Goal: Information Seeking & Learning: Learn about a topic

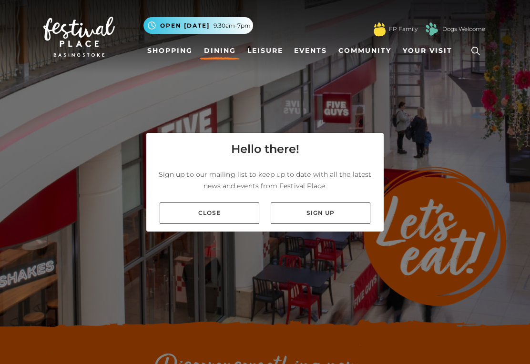
click at [230, 213] on link "Close" at bounding box center [210, 213] width 100 height 21
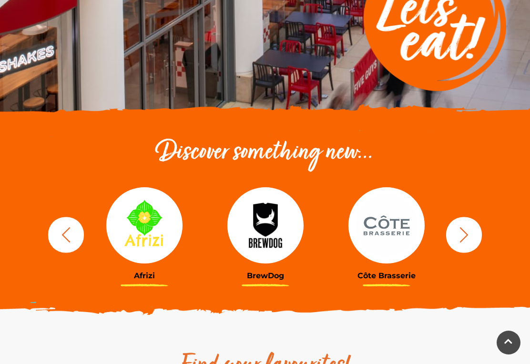
scroll to position [219, 0]
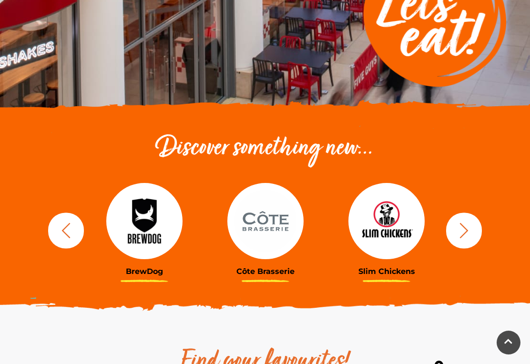
click at [468, 227] on icon "button" at bounding box center [464, 231] width 18 height 18
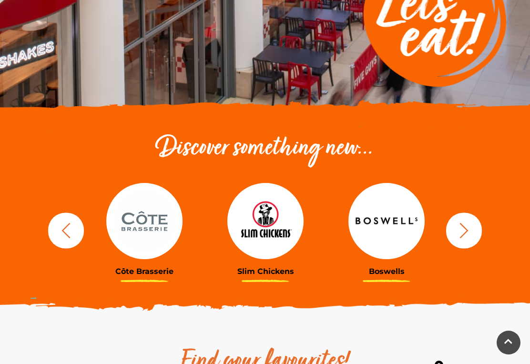
click at [463, 227] on icon "button" at bounding box center [464, 231] width 18 height 18
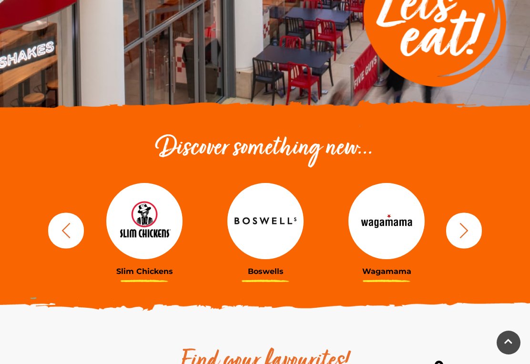
click at [466, 227] on icon "button" at bounding box center [464, 231] width 18 height 18
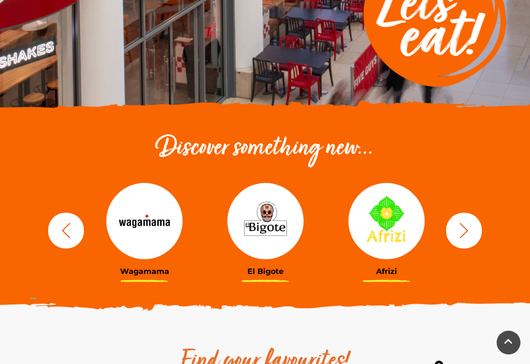
click at [465, 229] on icon "button" at bounding box center [464, 231] width 18 height 18
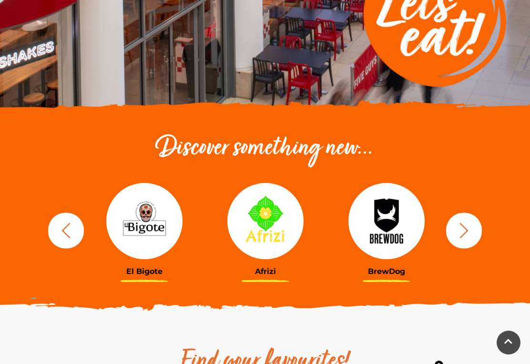
click at [463, 228] on icon "button" at bounding box center [464, 231] width 18 height 18
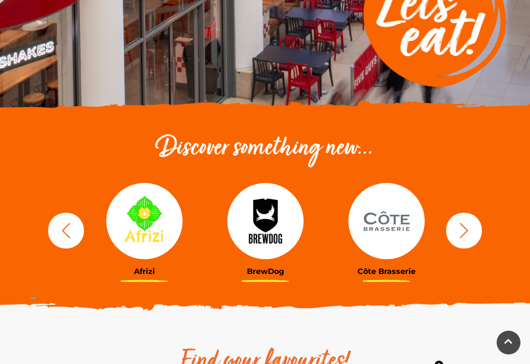
click at [463, 228] on icon "button" at bounding box center [464, 231] width 18 height 18
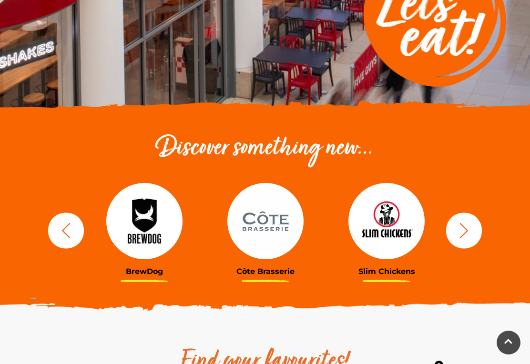
click at [466, 228] on icon "button" at bounding box center [464, 230] width 9 height 15
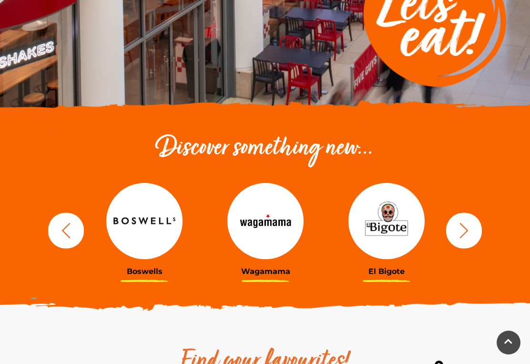
click at [469, 228] on icon "button" at bounding box center [464, 231] width 18 height 18
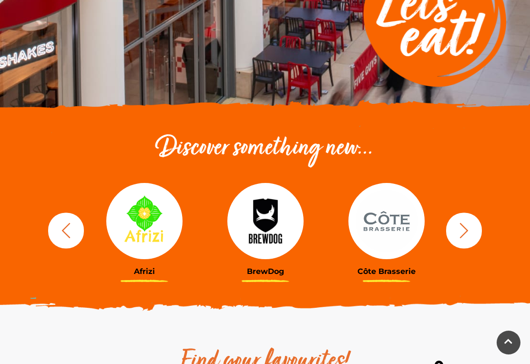
click at [465, 229] on icon "button" at bounding box center [464, 231] width 18 height 18
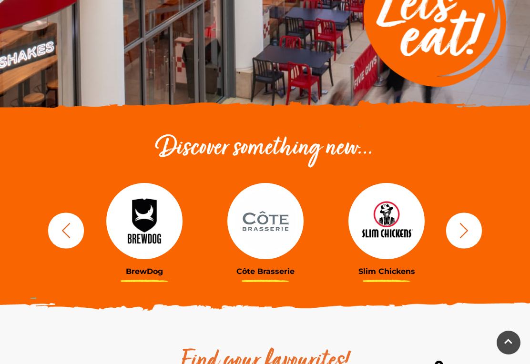
click at [467, 230] on icon "button" at bounding box center [464, 230] width 9 height 15
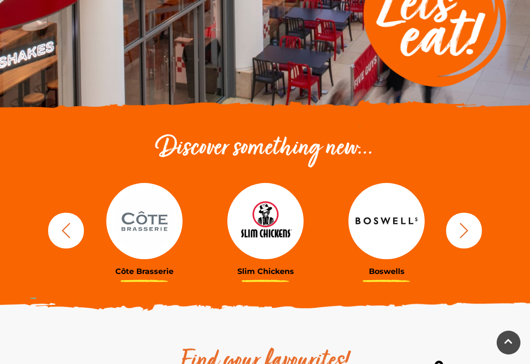
click at [466, 231] on icon "button" at bounding box center [464, 230] width 9 height 15
click at [459, 228] on icon "button" at bounding box center [464, 231] width 18 height 18
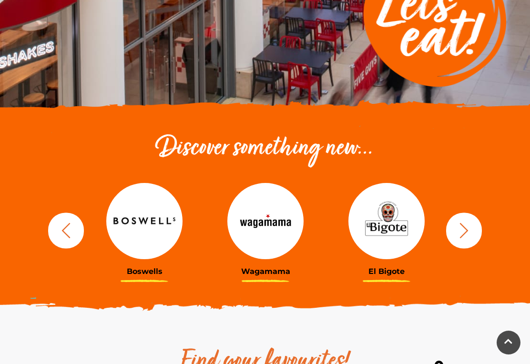
click at [466, 229] on icon "button" at bounding box center [464, 230] width 9 height 15
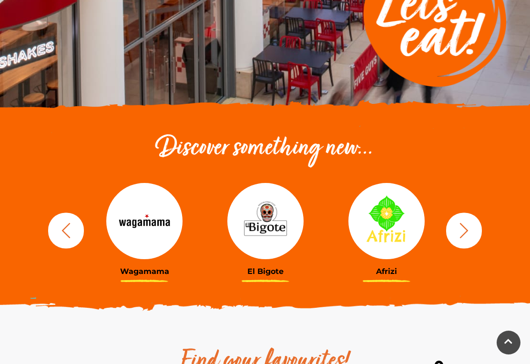
click at [465, 229] on icon "button" at bounding box center [464, 231] width 18 height 18
click at [463, 230] on icon "button" at bounding box center [464, 231] width 18 height 18
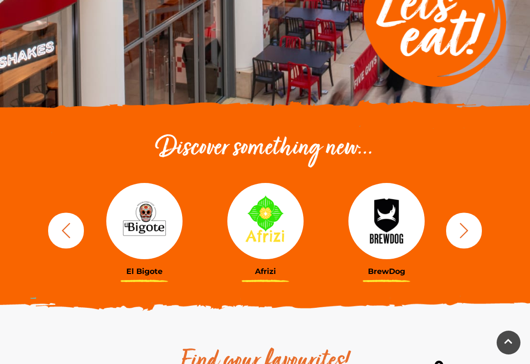
click at [467, 227] on icon "button" at bounding box center [464, 231] width 18 height 18
click at [465, 228] on icon "button" at bounding box center [464, 230] width 9 height 15
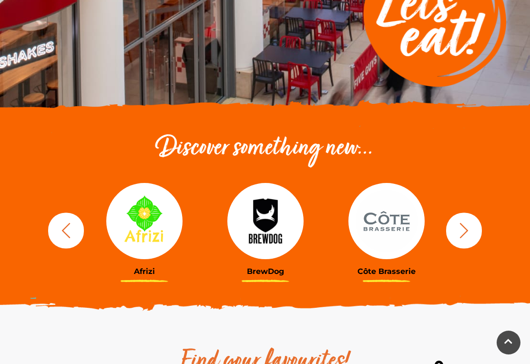
click at [462, 227] on icon "button" at bounding box center [464, 231] width 18 height 18
click at [141, 237] on img at bounding box center [144, 221] width 76 height 76
click at [69, 213] on button "button" at bounding box center [66, 231] width 36 height 36
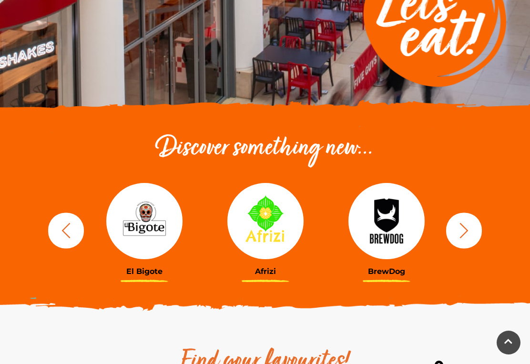
scroll to position [234, 0]
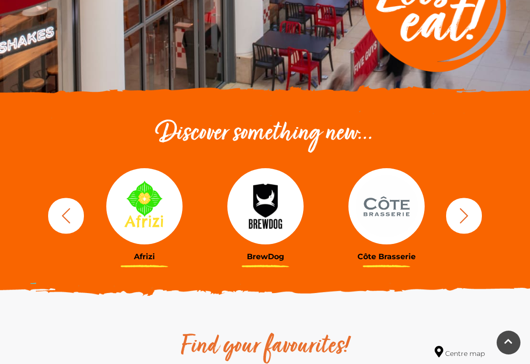
click at [77, 214] on div at bounding box center [23, 206] width 107 height 76
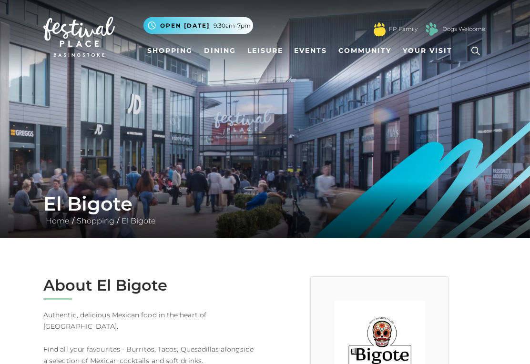
click at [222, 51] on link "Dining" at bounding box center [220, 51] width 40 height 18
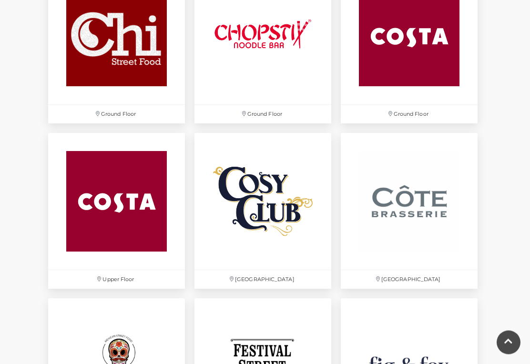
scroll to position [1164, 0]
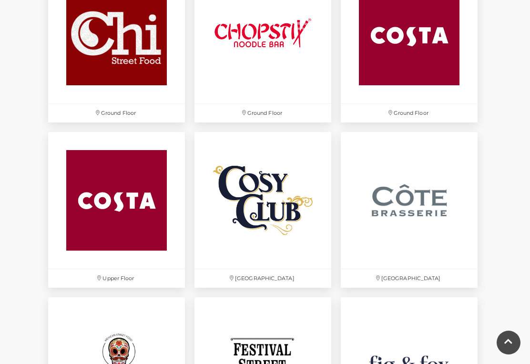
click at [284, 243] on img at bounding box center [263, 200] width 137 height 137
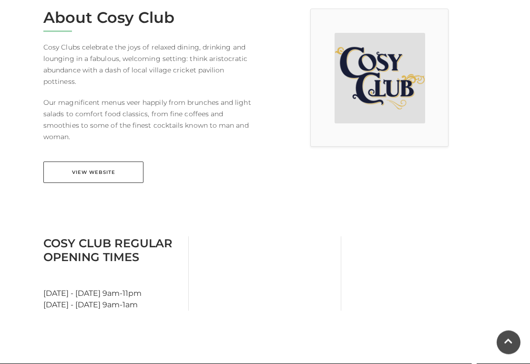
scroll to position [283, 0]
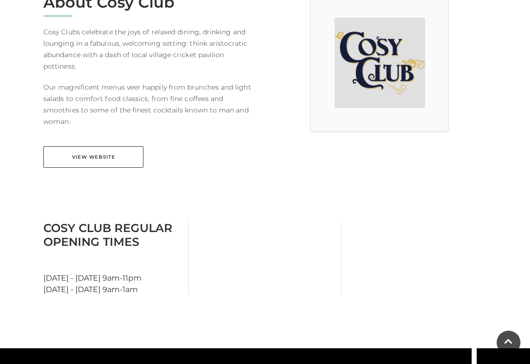
click at [123, 146] on link "View Website" at bounding box center [93, 156] width 100 height 21
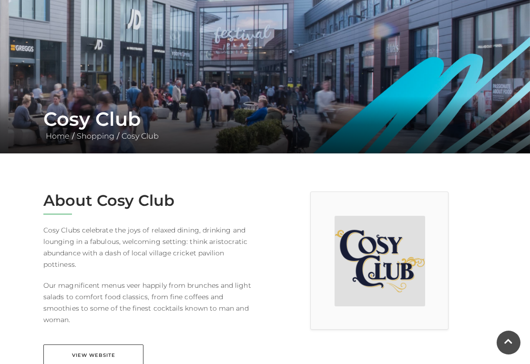
scroll to position [0, 0]
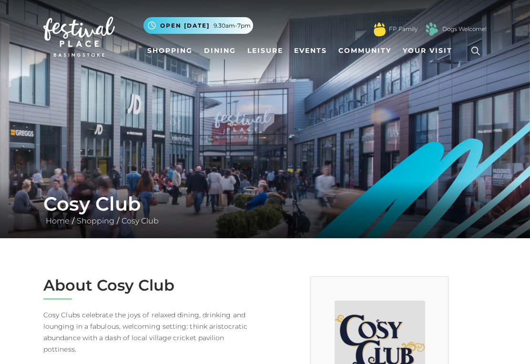
click at [214, 50] on link "Dining" at bounding box center [220, 51] width 40 height 18
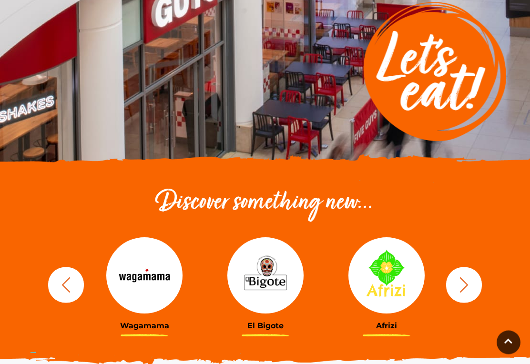
scroll to position [176, 0]
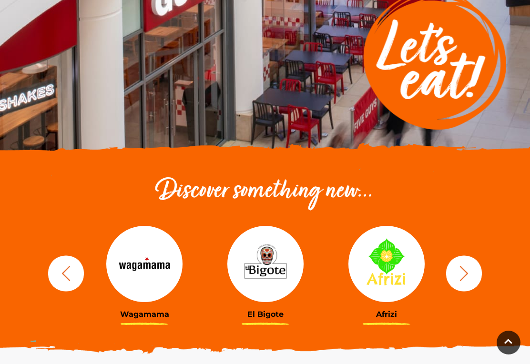
click at [276, 271] on img at bounding box center [265, 264] width 76 height 76
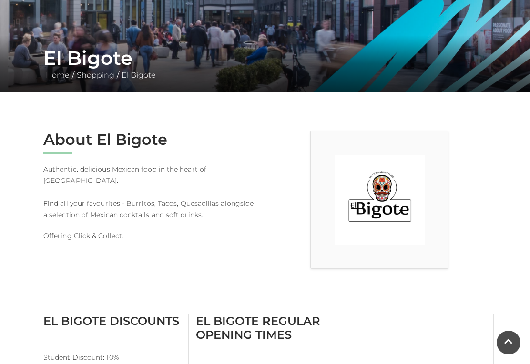
scroll to position [145, 0]
click at [391, 213] on img at bounding box center [380, 200] width 91 height 91
click at [437, 207] on div at bounding box center [379, 200] width 138 height 138
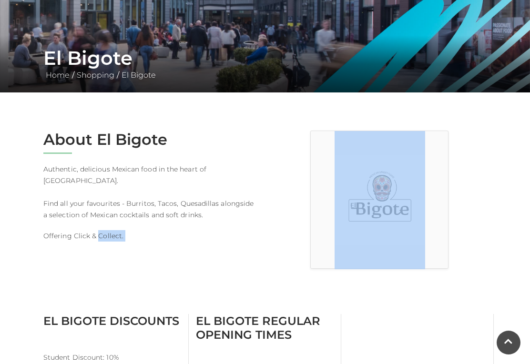
click at [457, 229] on div at bounding box center [379, 202] width 229 height 142
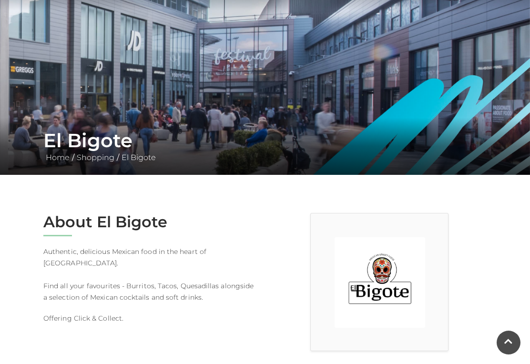
scroll to position [0, 0]
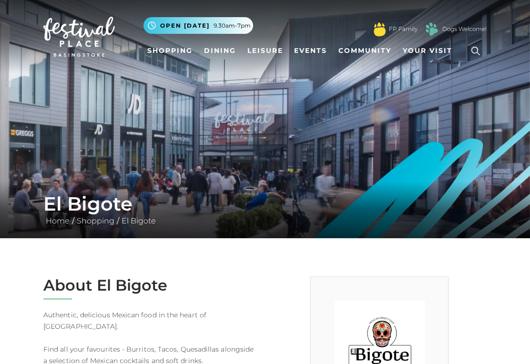
click at [221, 49] on link "Dining" at bounding box center [220, 51] width 40 height 18
click at [222, 50] on link "Dining" at bounding box center [220, 51] width 40 height 18
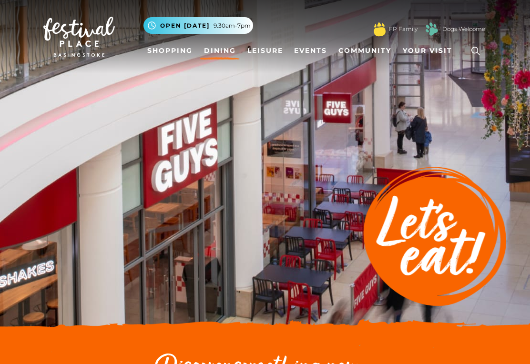
click at [216, 57] on link "Dining" at bounding box center [220, 51] width 40 height 18
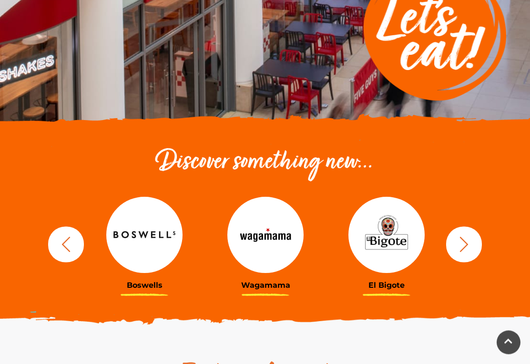
scroll to position [233, 0]
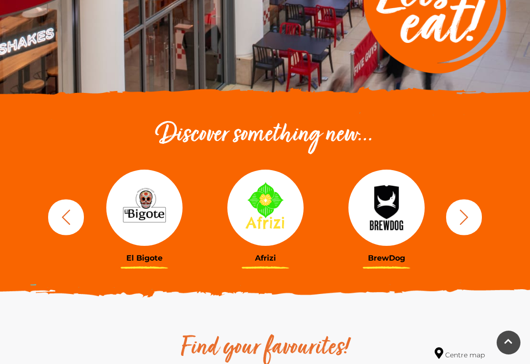
click at [150, 238] on img at bounding box center [144, 208] width 76 height 76
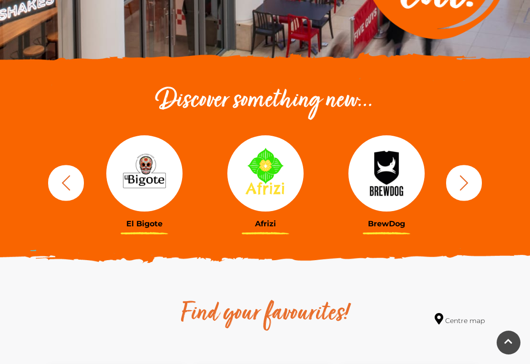
click at [69, 181] on icon "button" at bounding box center [66, 183] width 18 height 18
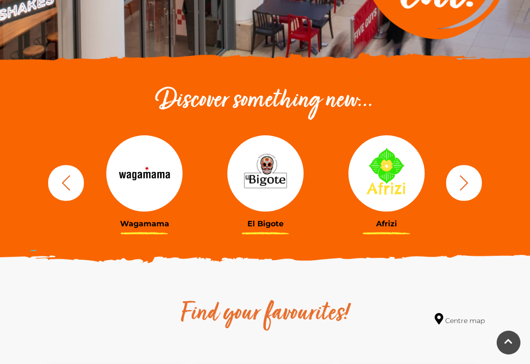
click at [151, 209] on img at bounding box center [144, 173] width 76 height 76
click at [163, 198] on img at bounding box center [144, 173] width 76 height 76
click at [150, 228] on h3 "Wagamama" at bounding box center [144, 223] width 107 height 9
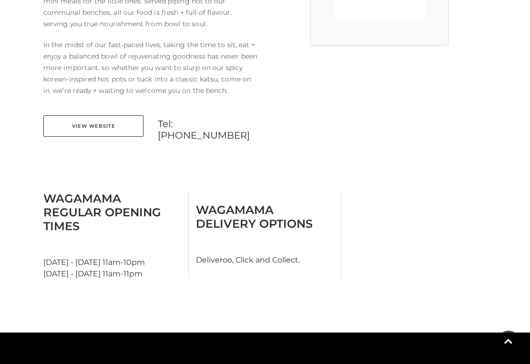
scroll to position [316, 0]
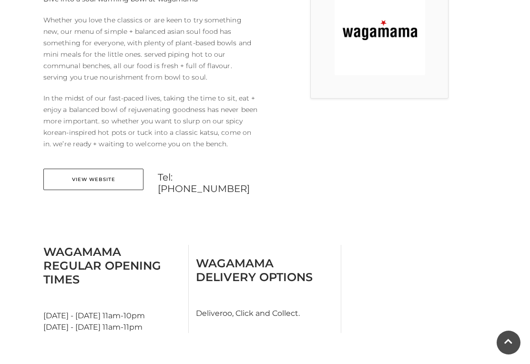
click at [100, 178] on link "View Website" at bounding box center [93, 179] width 100 height 21
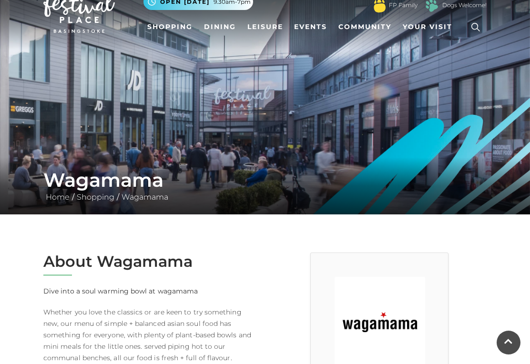
scroll to position [0, 0]
